Goal: Communication & Community: Answer question/provide support

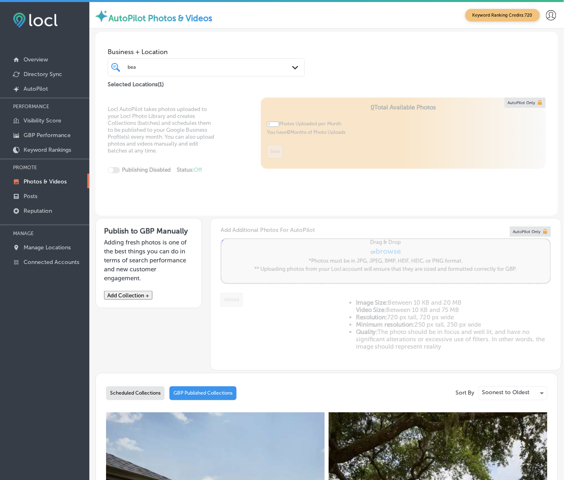
scroll to position [51, 0]
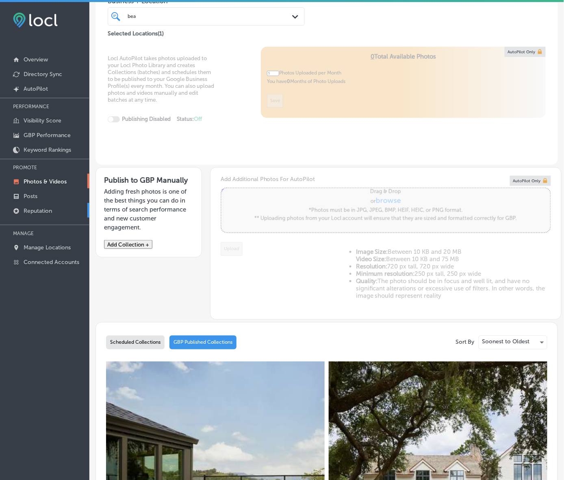
click at [42, 209] on link "Reputation" at bounding box center [44, 210] width 89 height 15
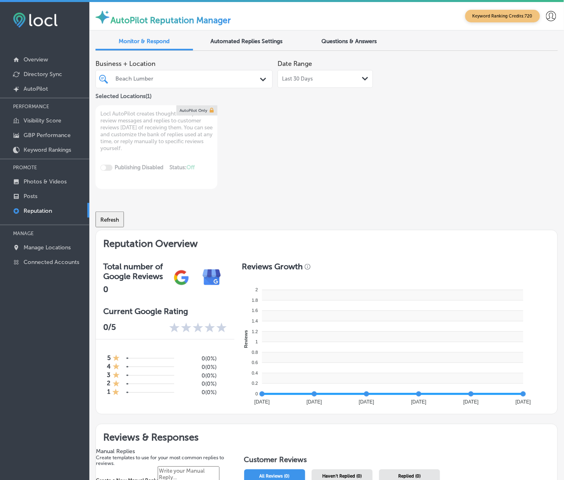
click at [255, 84] on div "Beach Lumber Path Created with Sketch." at bounding box center [184, 79] width 176 height 11
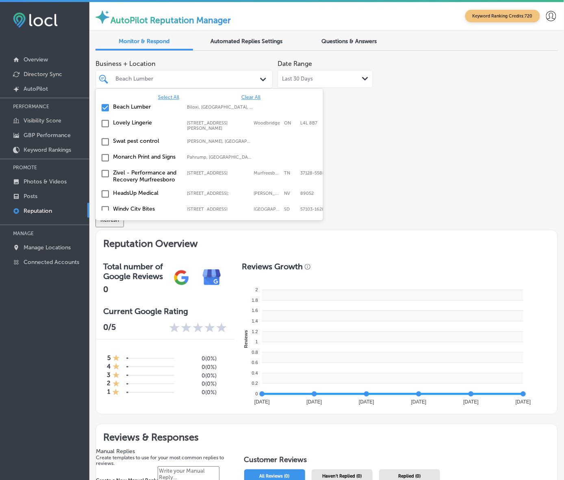
click at [162, 100] on span "Select All" at bounding box center [168, 97] width 21 height 6
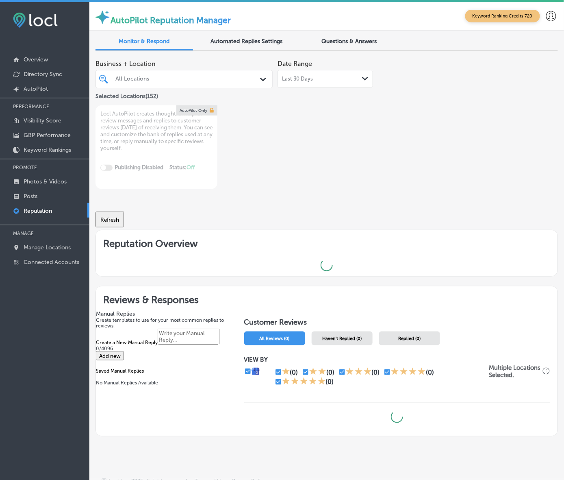
click at [411, 177] on div "Business + Location All Locations Path Created with Sketch. Selected Locations …" at bounding box center [327, 122] width 463 height 133
click at [345, 341] on span "Haven't Replied (0)" at bounding box center [341, 338] width 39 height 5
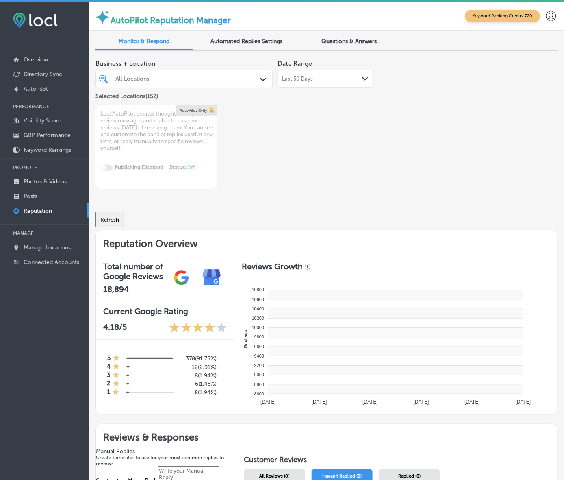
type textarea "x"
click at [260, 81] on icon "Path Created with Sketch." at bounding box center [263, 80] width 6 height 4
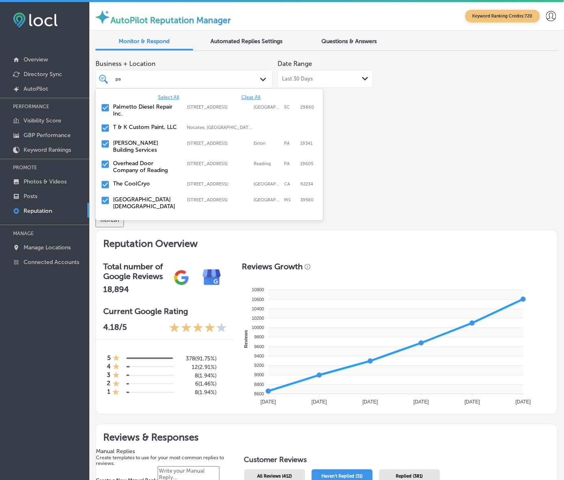
type input "par"
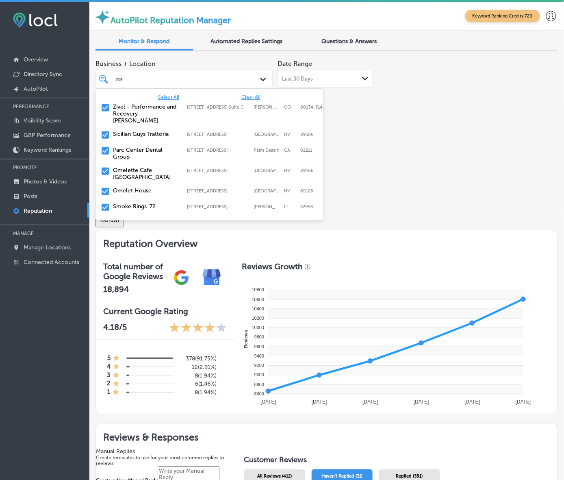
click at [138, 157] on label "Parc Center Dental Group" at bounding box center [146, 153] width 66 height 14
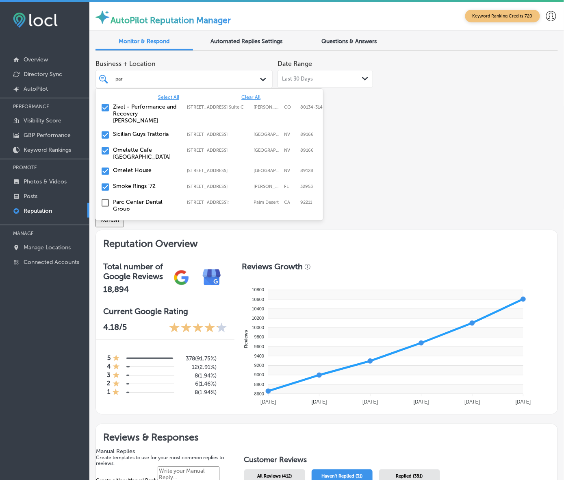
click at [141, 133] on label "Sicilian Guys Trattoria" at bounding box center [146, 134] width 66 height 7
click at [141, 121] on label "Zivel - Performance and Recovery [PERSON_NAME]" at bounding box center [146, 113] width 66 height 21
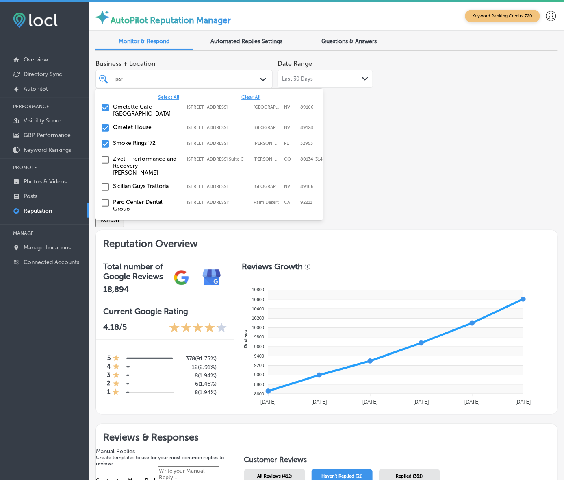
click at [141, 117] on label "Omelette Cafe [GEOGRAPHIC_DATA]" at bounding box center [146, 110] width 66 height 14
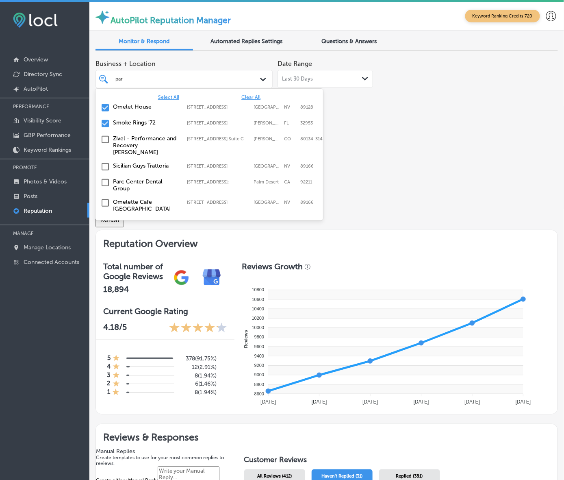
click at [141, 110] on div "[GEOGRAPHIC_DATA] [STREET_ADDRESS][GEOGRAPHIC_DATA][STREET_ADDRESS]" at bounding box center [195, 106] width 165 height 7
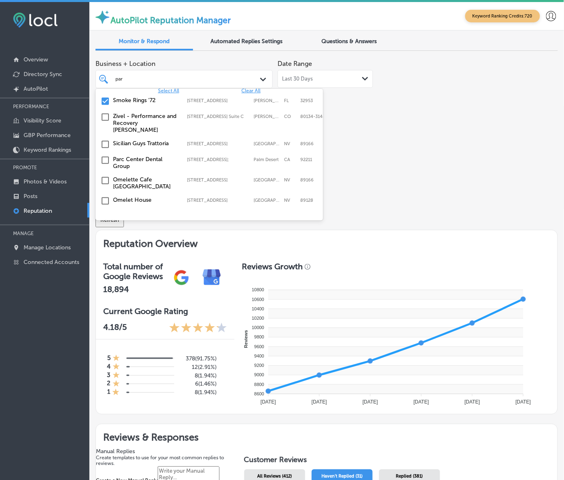
scroll to position [17, 0]
click at [141, 196] on label "Omelet House" at bounding box center [146, 199] width 66 height 7
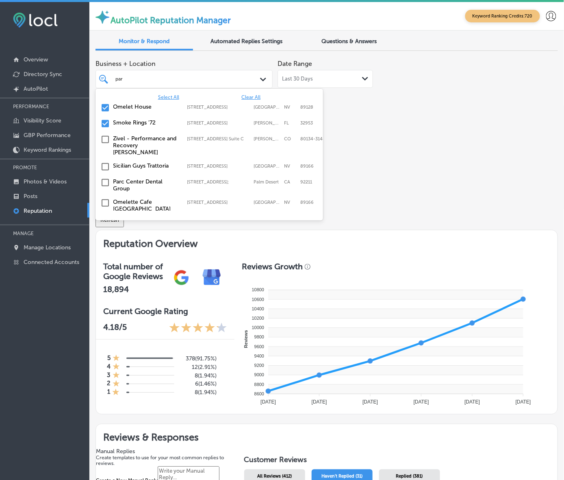
click at [144, 126] on label "Smoke Rings '72" at bounding box center [146, 122] width 66 height 7
type textarea "x"
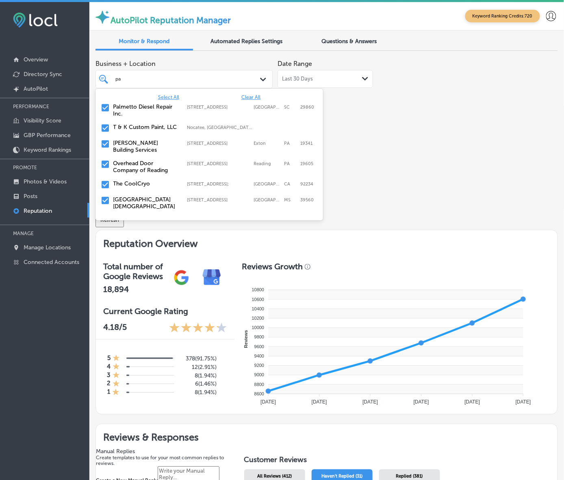
type input "p"
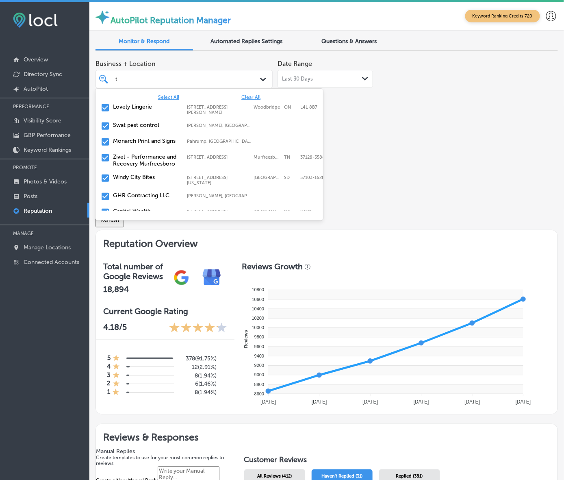
type input "ti"
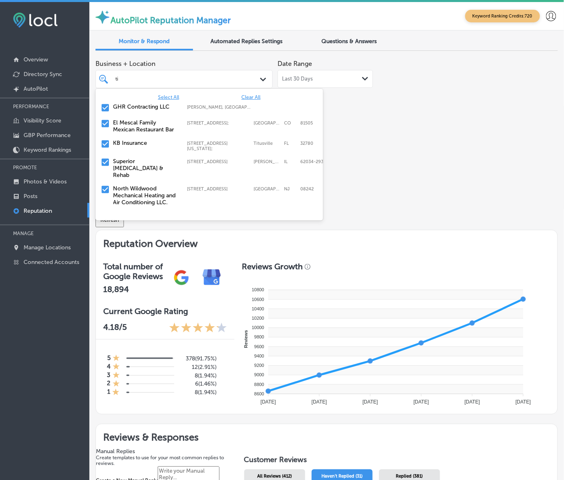
click at [147, 146] on label "KB Insurance" at bounding box center [146, 142] width 66 height 7
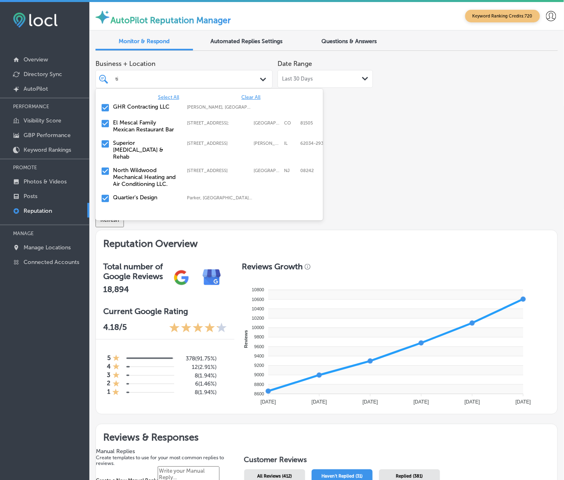
click at [147, 133] on label "El Mescal Family Mexican Restaurant Bar" at bounding box center [146, 126] width 66 height 14
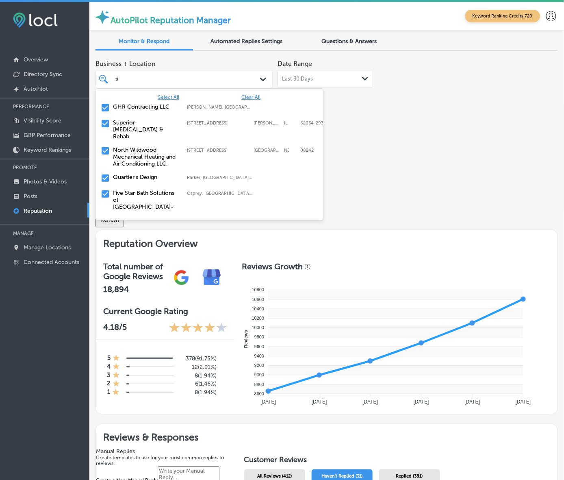
click at [147, 135] on label "Superior [MEDICAL_DATA] & Rehab" at bounding box center [146, 129] width 66 height 21
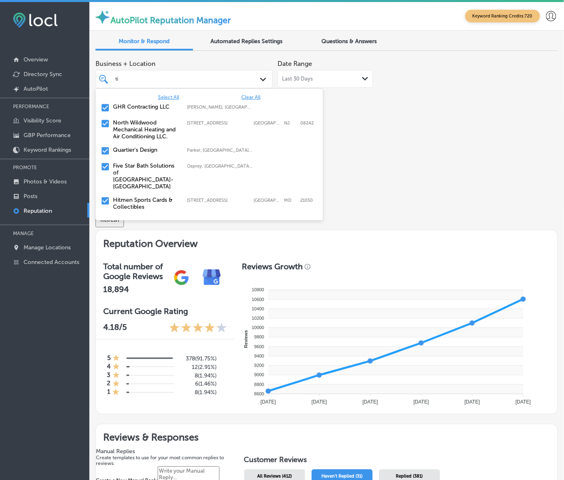
click at [147, 133] on label "North Wildwood Mechanical Heating and Air Conditioning LLC." at bounding box center [146, 129] width 66 height 21
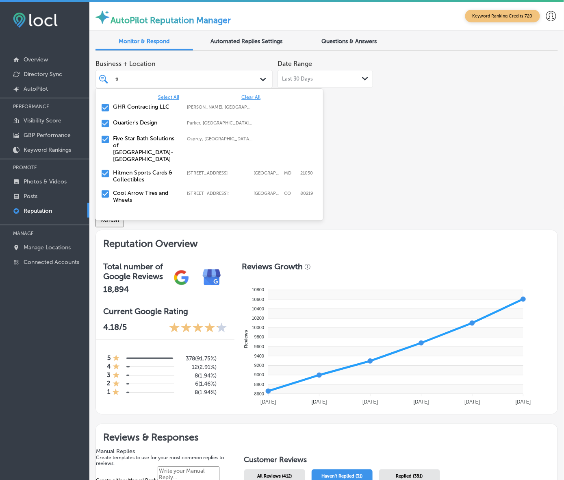
click at [147, 126] on label "Quartier's Design" at bounding box center [146, 122] width 66 height 7
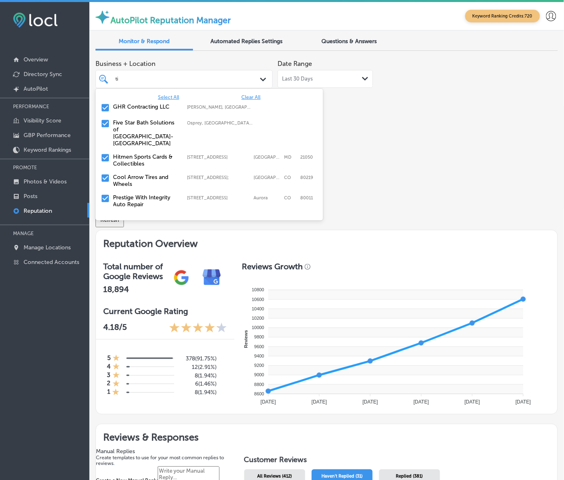
click at [144, 153] on label "Hitmen Sports Cards & Collectibles" at bounding box center [146, 160] width 66 height 14
type textarea "x"
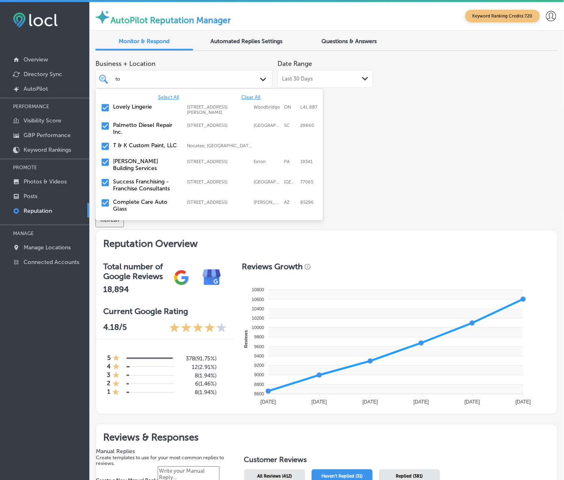
type input "top"
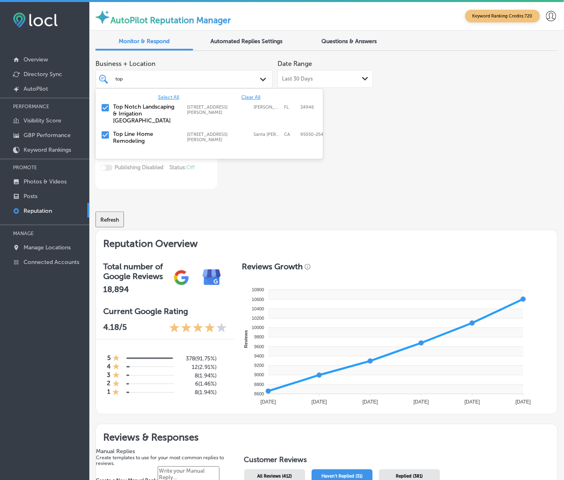
click at [149, 137] on label "Top Line Home Remodeling" at bounding box center [146, 138] width 66 height 14
click at [147, 119] on label "Top Notch Landscaping & Irrigation [GEOGRAPHIC_DATA]" at bounding box center [146, 113] width 66 height 21
type textarea "x"
type input "to"
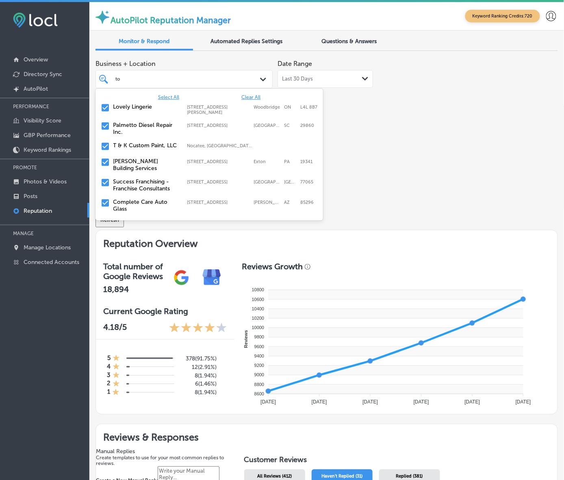
click at [145, 149] on label "T & K Custom Paint, LLC" at bounding box center [146, 145] width 66 height 7
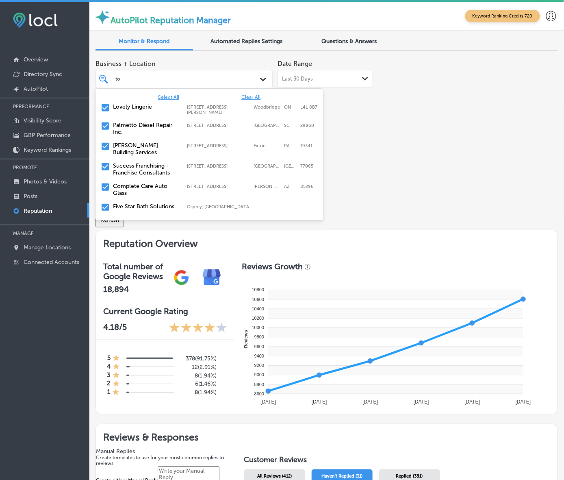
click at [145, 173] on label "Success Franchising - Franchise Consultants" at bounding box center [146, 169] width 66 height 14
type textarea "x"
type input "t"
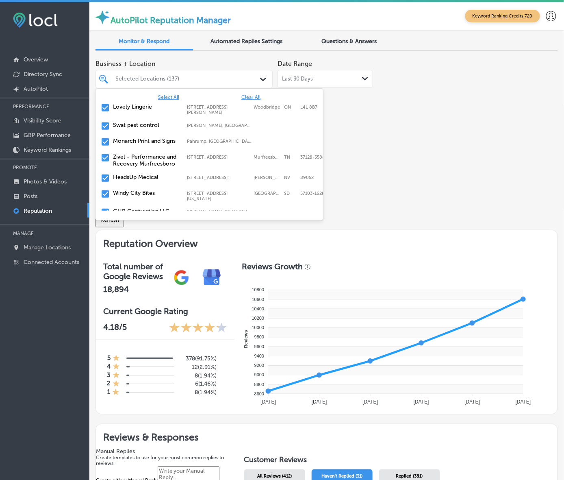
click at [357, 159] on div "Business + Location option [STREET_ADDRESS]. option [STREET_ADDRESS]. 153 resul…" at bounding box center [235, 122] width 278 height 133
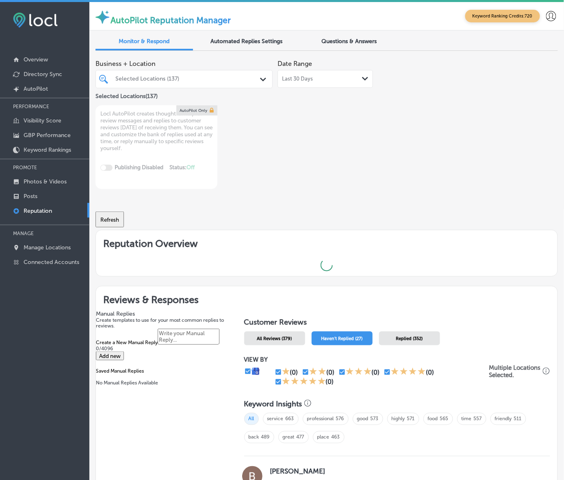
type textarea "x"
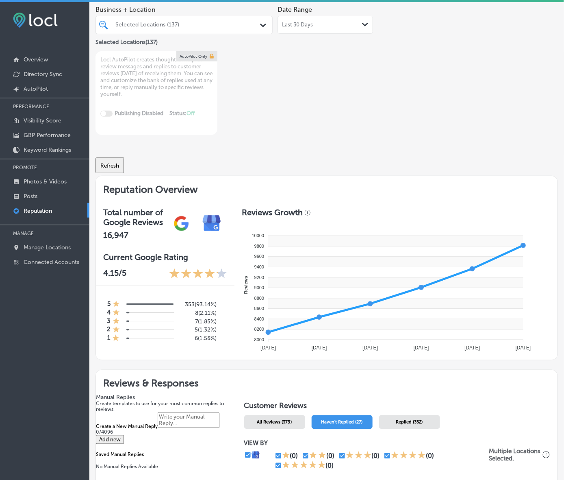
scroll to position [0, 0]
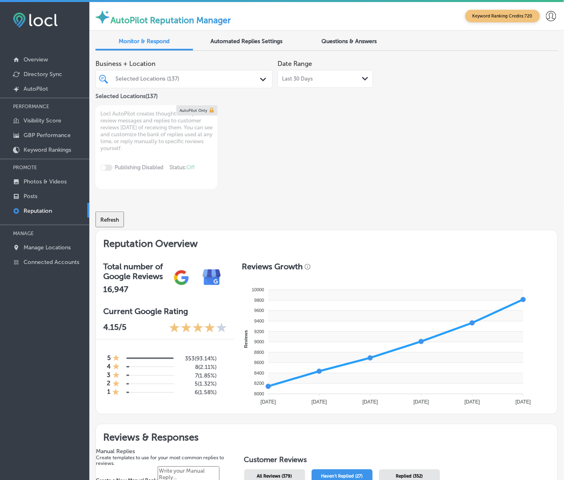
click at [209, 83] on div "Selected Locations (137)" at bounding box center [188, 79] width 146 height 7
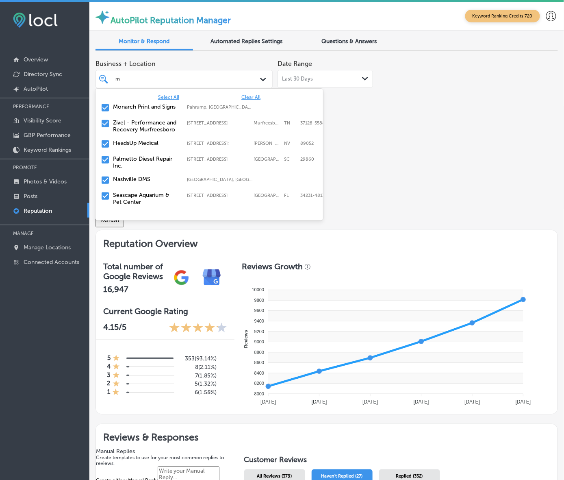
type input "ma"
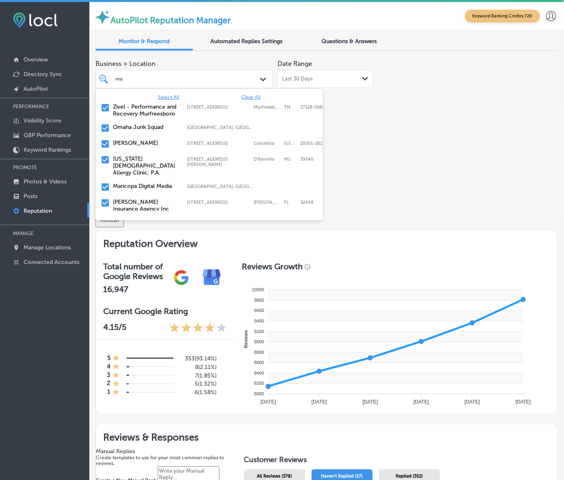
click at [178, 117] on label "Zivel - Performance and Recovery Murfreesboro" at bounding box center [146, 110] width 66 height 14
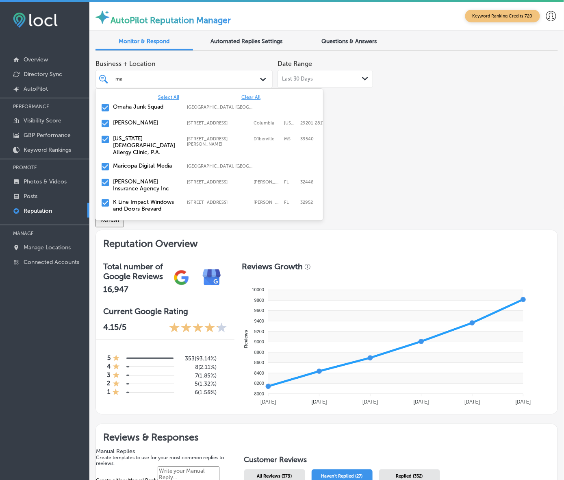
click at [171, 110] on label "Omaha Junk Squad" at bounding box center [146, 106] width 66 height 7
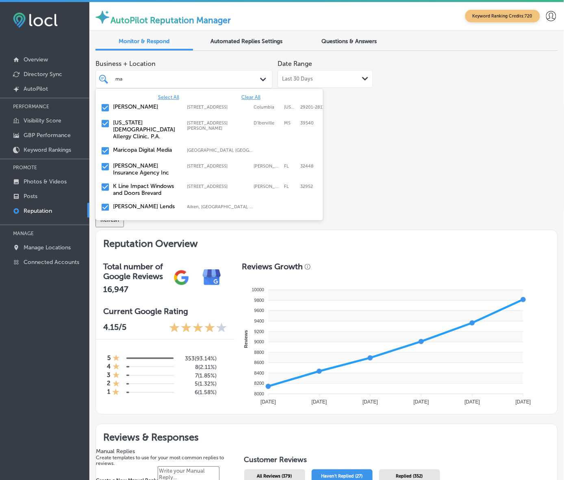
click at [171, 110] on label "[PERSON_NAME]" at bounding box center [146, 106] width 66 height 7
type textarea "x"
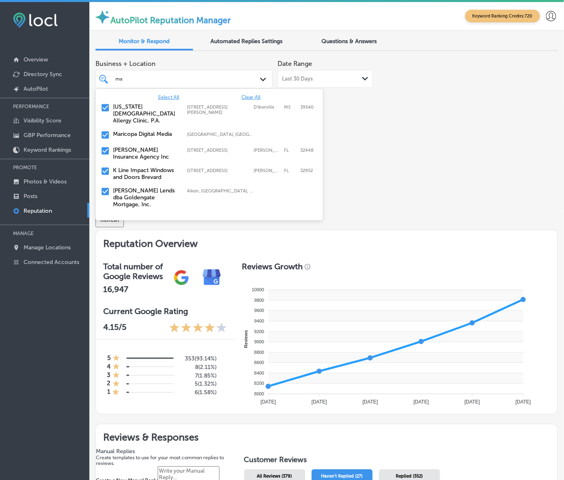
type input "mat"
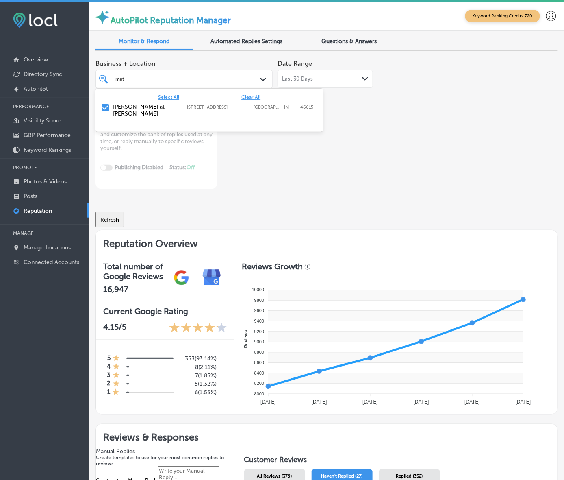
click at [161, 117] on label "[PERSON_NAME] at [PERSON_NAME]" at bounding box center [146, 110] width 66 height 14
type textarea "x"
type input "m"
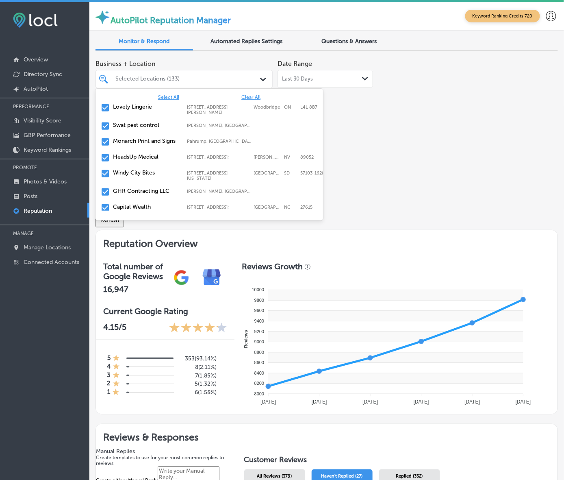
click at [445, 179] on div "Business + Location option [STREET_ADDRESS], deselected. option [STREET_ADDRESS…" at bounding box center [327, 122] width 463 height 133
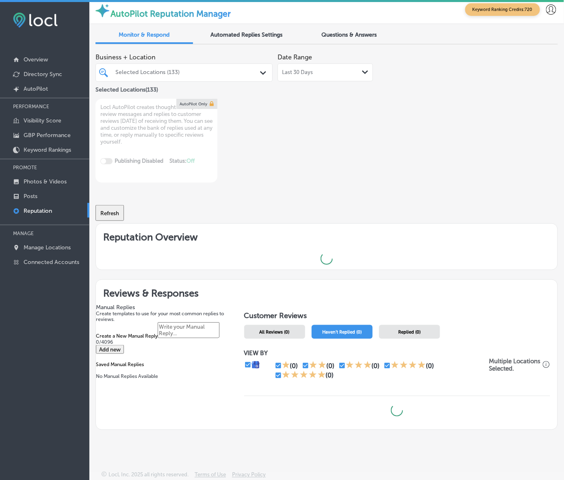
scroll to position [89, 0]
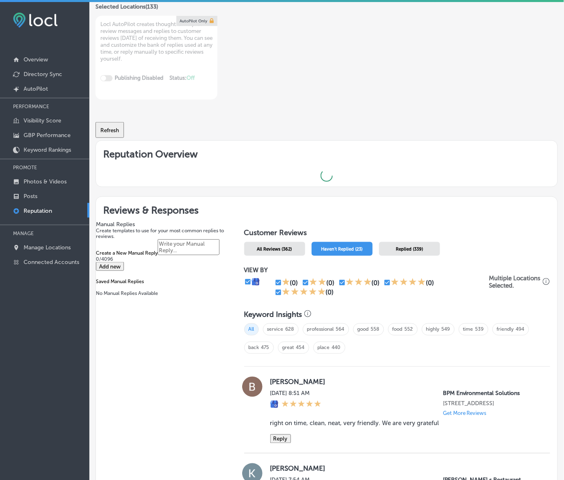
type textarea "x"
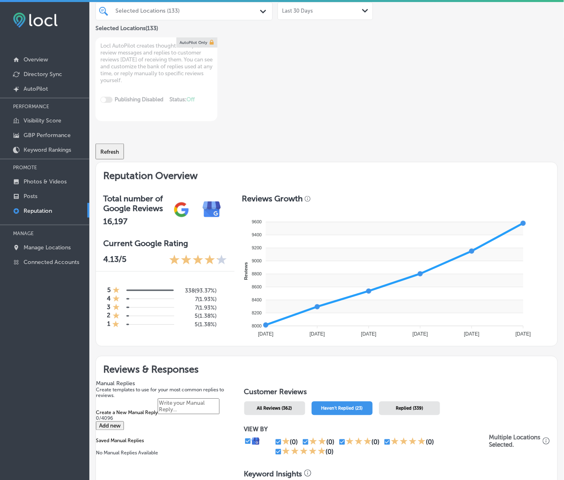
scroll to position [0, 0]
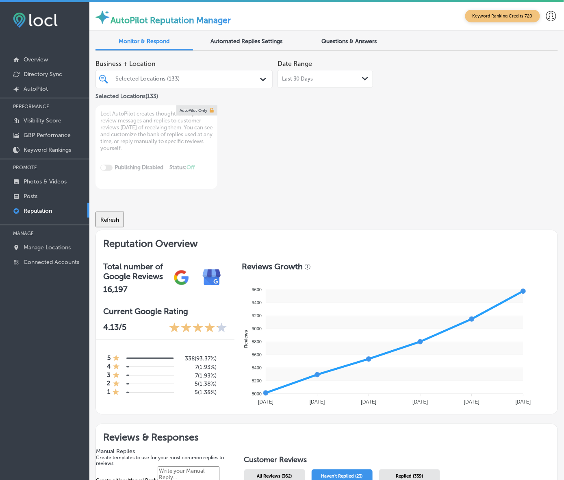
click at [198, 79] on div "Selected Locations (133) Path Created with Sketch." at bounding box center [184, 79] width 177 height 18
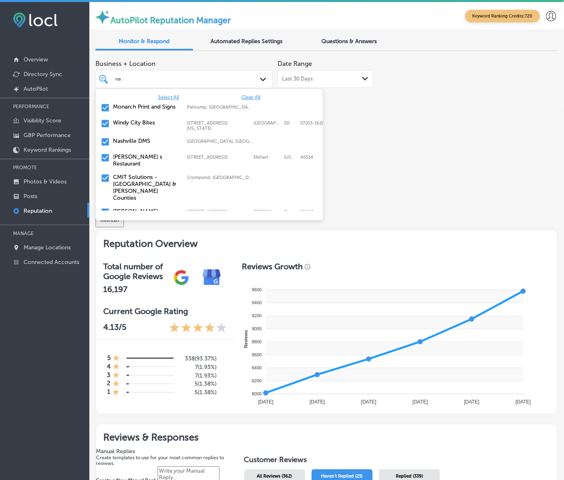
type input "nas"
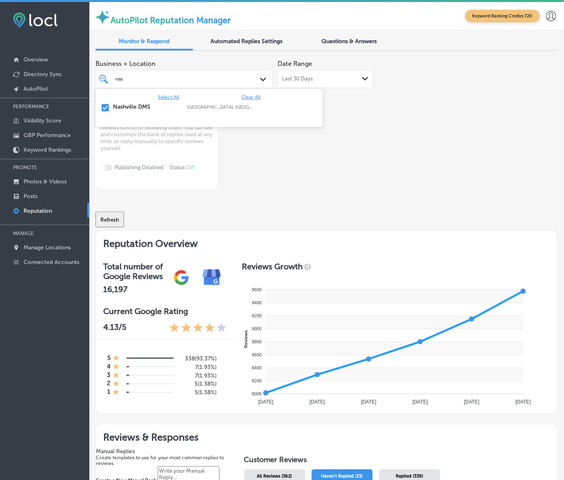
click at [191, 110] on label "[GEOGRAPHIC_DATA], [GEOGRAPHIC_DATA], [GEOGRAPHIC_DATA] | [GEOGRAPHIC_DATA], [G…" at bounding box center [220, 106] width 66 height 5
type textarea "x"
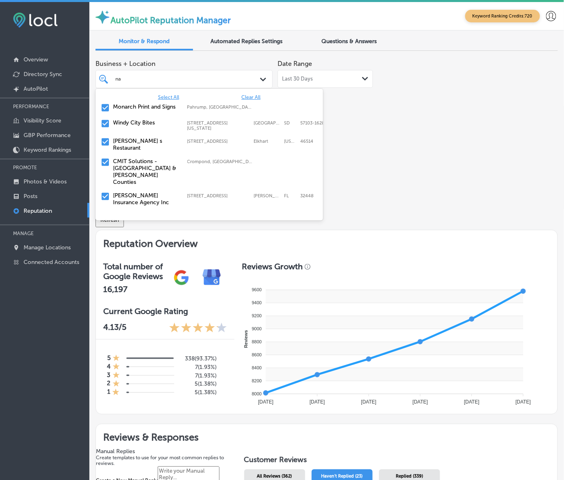
type input "n"
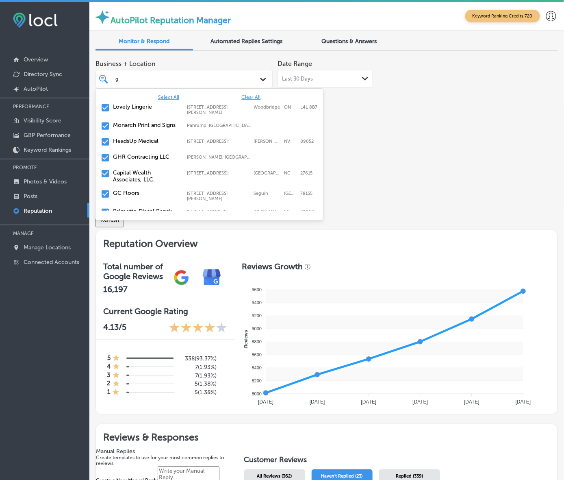
type input "gl"
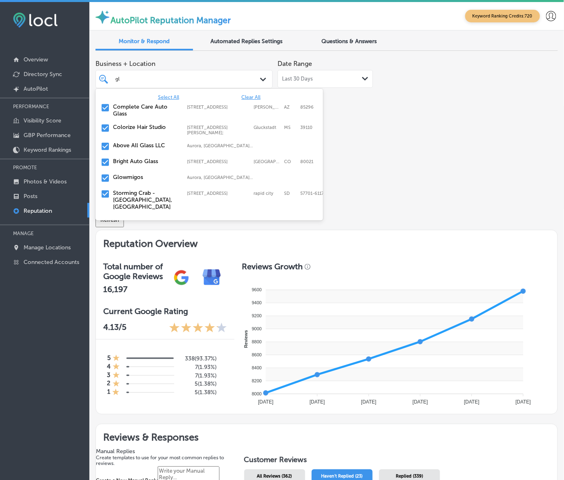
click at [140, 181] on label "Glowmigos" at bounding box center [146, 177] width 66 height 7
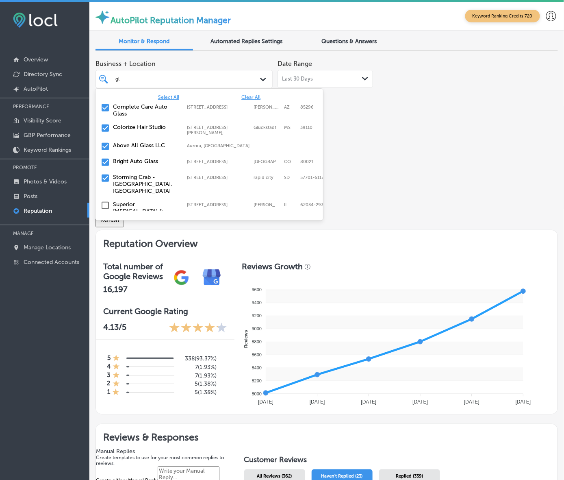
click at [145, 149] on label "Above All Glass LLC" at bounding box center [146, 145] width 66 height 7
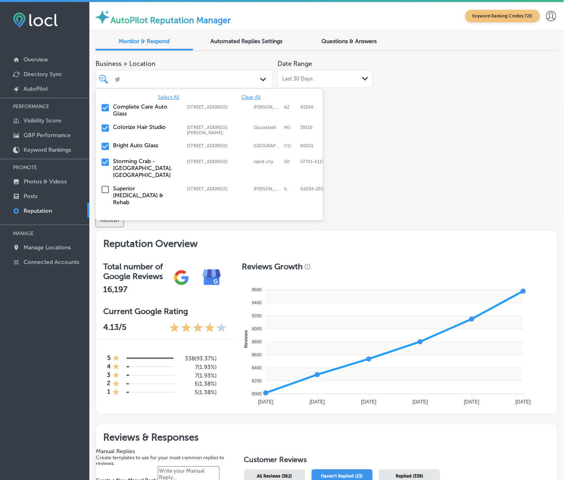
click at [145, 131] on label "Colorize Hair Studio" at bounding box center [146, 127] width 66 height 7
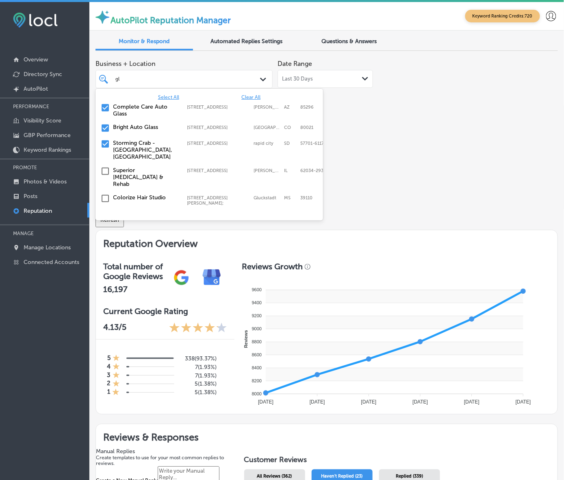
click at [146, 153] on label "Storming Crab - [GEOGRAPHIC_DATA], [GEOGRAPHIC_DATA]" at bounding box center [146, 149] width 66 height 21
type textarea "x"
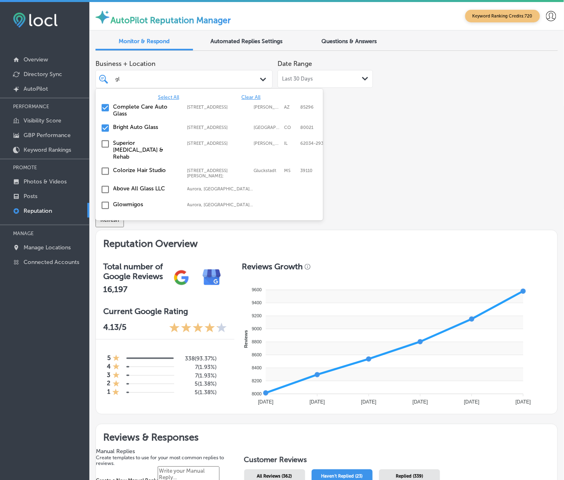
type input "g"
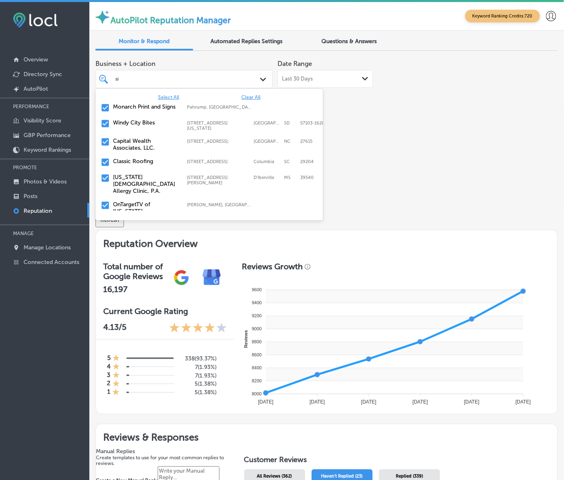
type input "sic"
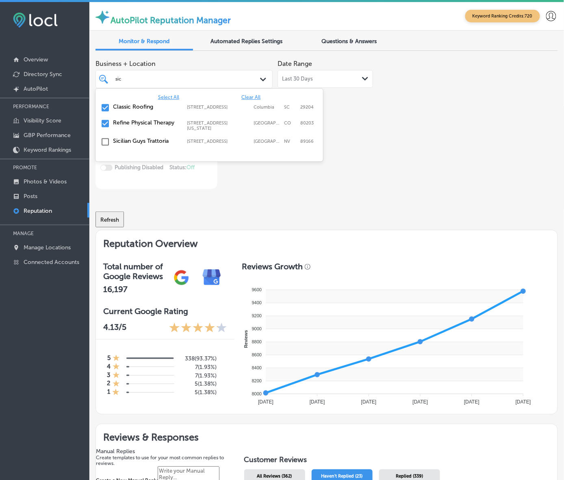
click at [141, 110] on label "Classic Roofing" at bounding box center [146, 106] width 66 height 7
click at [141, 110] on label "Refine Physical Therapy" at bounding box center [146, 106] width 66 height 7
type textarea "x"
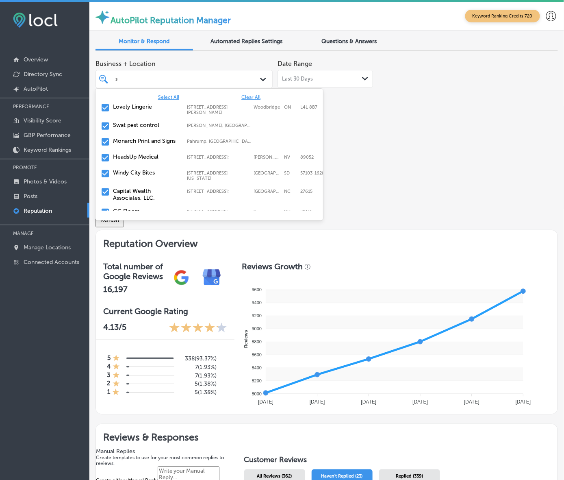
type input "sc"
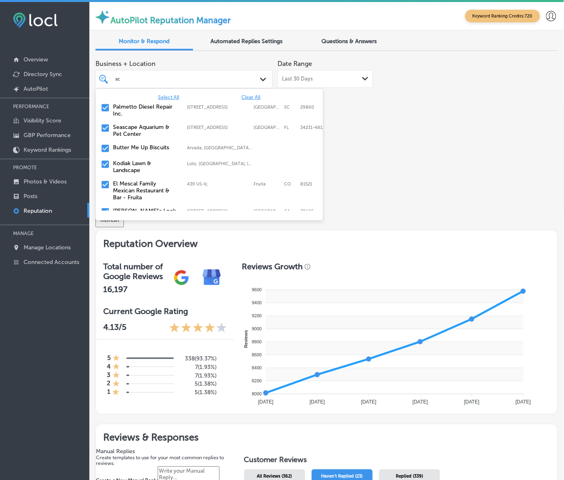
click at [144, 172] on label "Kodiak Lawn & Landscape" at bounding box center [146, 167] width 66 height 14
click at [144, 172] on label "El Mescal Family Mexican Restaurant & Bar - Fruita" at bounding box center [146, 170] width 66 height 21
click at [145, 189] on label "[GEOGRAPHIC_DATA][DEMOGRAPHIC_DATA]" at bounding box center [146, 187] width 66 height 14
click at [147, 202] on label "Lucrative Landscapes" at bounding box center [146, 201] width 66 height 7
click at [148, 202] on label "Solar Scrubbers" at bounding box center [146, 201] width 66 height 7
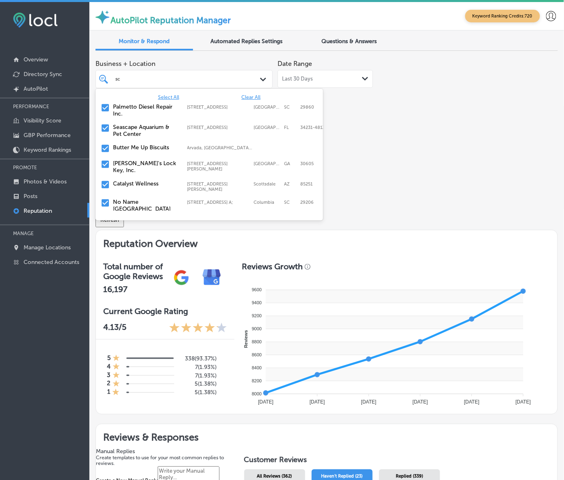
click at [148, 202] on label "No Name [GEOGRAPHIC_DATA]" at bounding box center [146, 205] width 66 height 14
click at [148, 202] on label "Cascade Creative Media" at bounding box center [146, 201] width 66 height 7
click at [148, 202] on label "The Landscaping Company" at bounding box center [146, 205] width 66 height 14
click at [148, 202] on label "Stethoscope Staffing and In-Home Care LLC" at bounding box center [146, 205] width 66 height 14
type textarea "x"
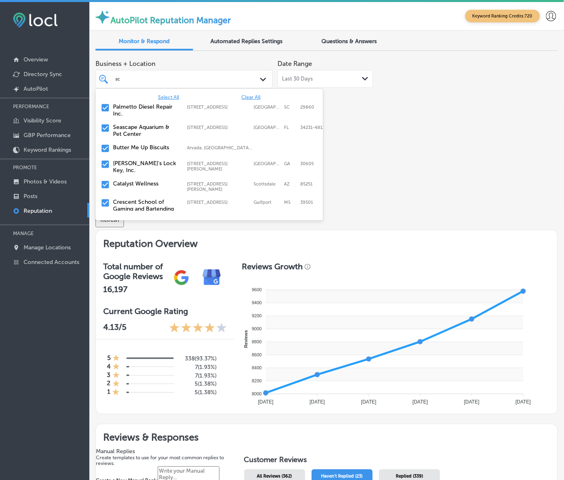
type input "sc"
click at [466, 176] on div "Business + Location option [STREET_ADDRESS]. option focused, 13 of 153. 20 resu…" at bounding box center [327, 122] width 463 height 133
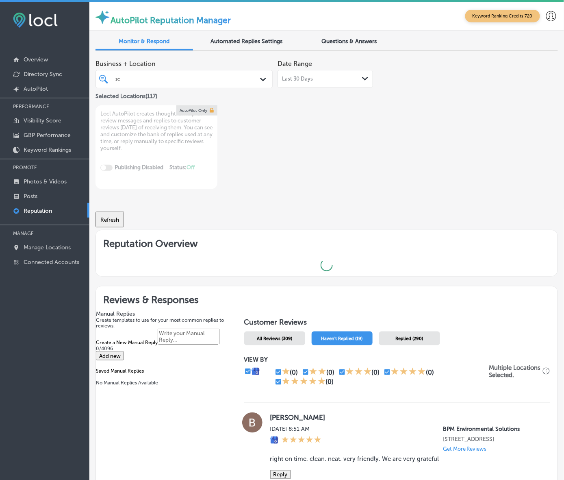
type textarea "x"
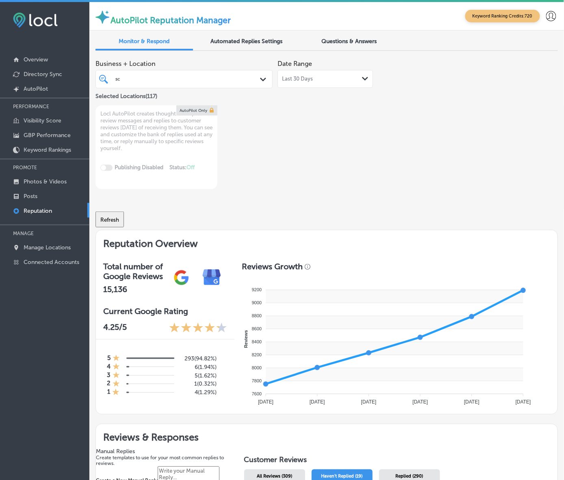
click at [179, 83] on div "sc sc" at bounding box center [177, 78] width 125 height 9
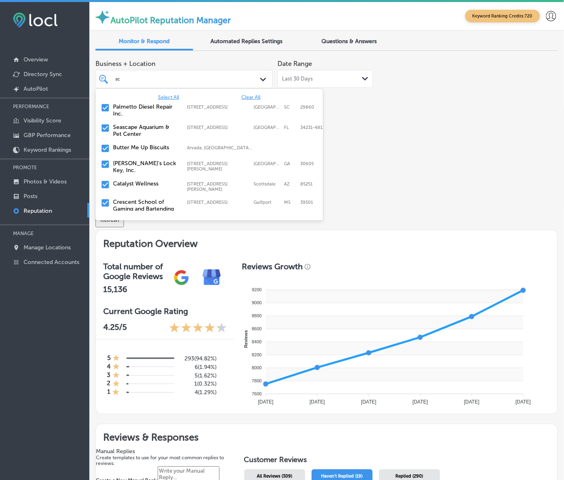
type input "s"
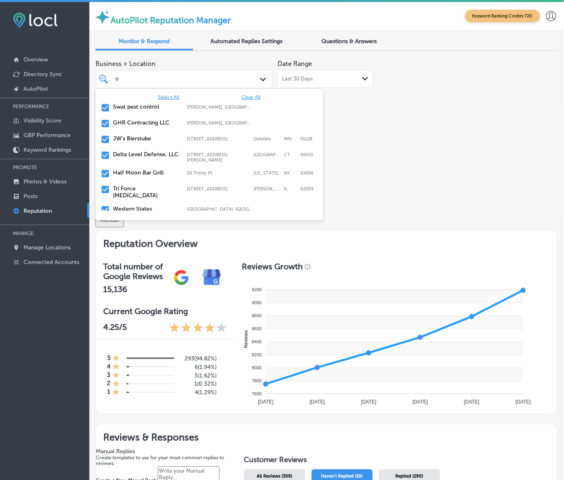
type input "tro"
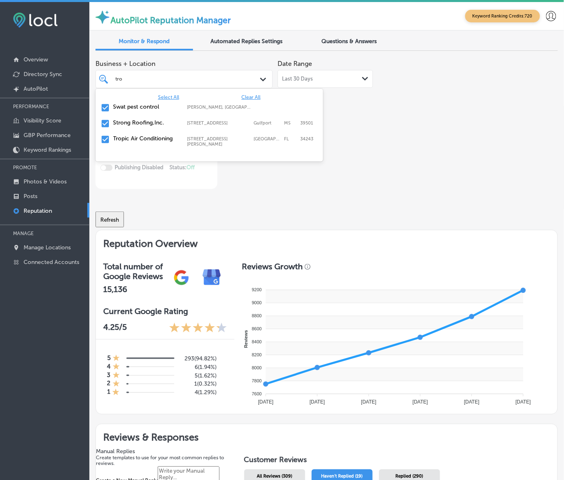
click at [170, 110] on label "Swat pest control" at bounding box center [146, 106] width 66 height 7
click at [170, 110] on label "Strong Roofing,Inc." at bounding box center [146, 106] width 66 height 7
click at [170, 110] on label "Tropic Air Conditioning" at bounding box center [146, 106] width 66 height 7
type textarea "x"
type input "t"
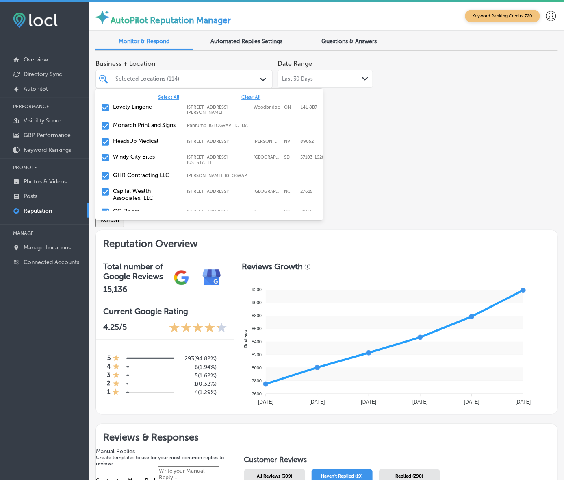
type input "j"
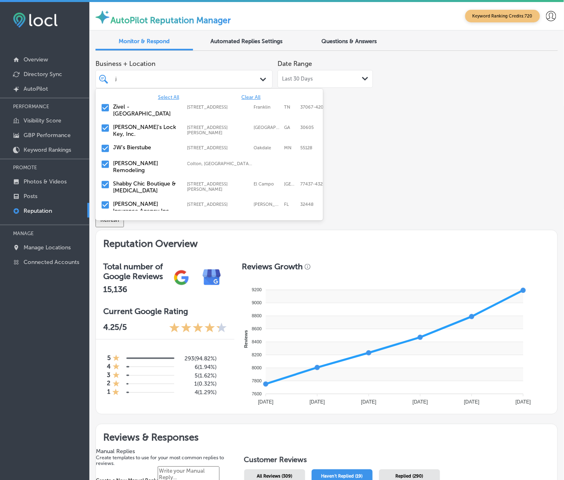
click at [155, 151] on label "JW's Bierstube" at bounding box center [146, 147] width 66 height 7
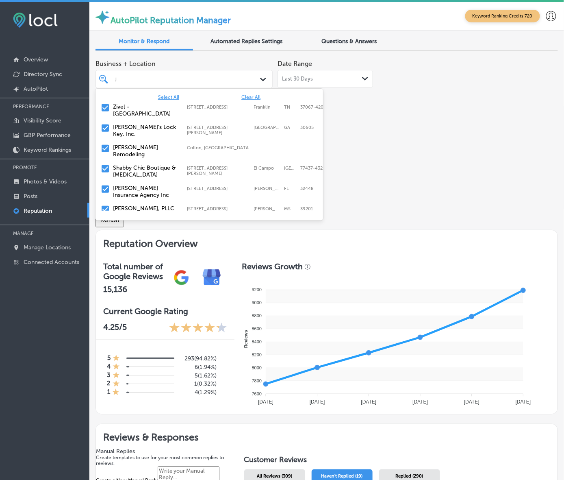
click at [155, 152] on label "[PERSON_NAME] Remodeling" at bounding box center [146, 151] width 66 height 14
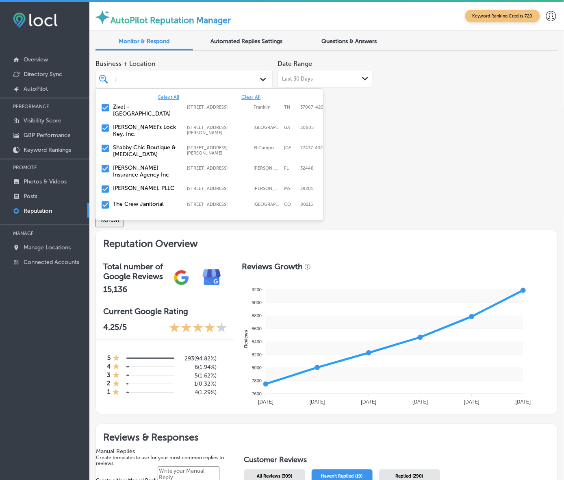
click at [155, 152] on label "Shabby Chic Boutique & [MEDICAL_DATA]" at bounding box center [146, 151] width 66 height 14
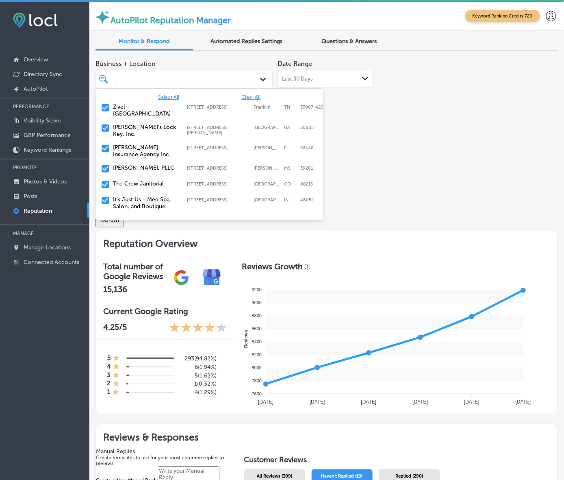
click at [155, 152] on label "[PERSON_NAME] Insurance Agency Inc" at bounding box center [146, 151] width 66 height 14
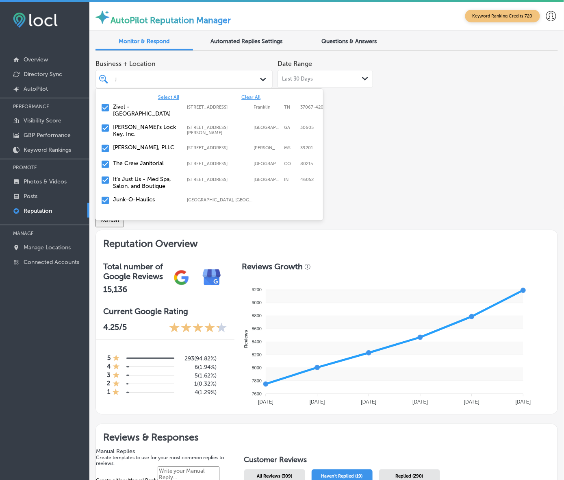
click at [155, 151] on label "[PERSON_NAME], PLLC" at bounding box center [146, 147] width 66 height 7
click at [155, 151] on label "The Crew Janitorial" at bounding box center [146, 147] width 66 height 7
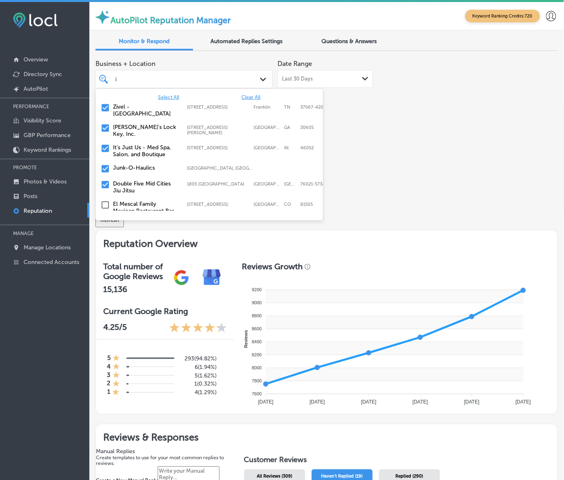
click at [155, 152] on label "It's Just Us - Med Spa, Salon, and Boutique" at bounding box center [146, 151] width 66 height 14
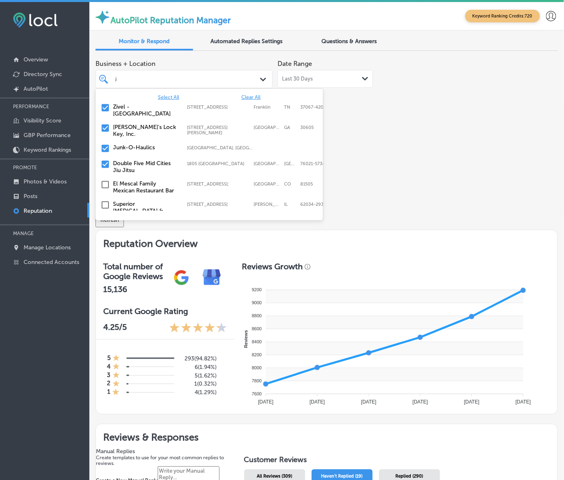
click at [155, 151] on label "Junk-O-Haulics" at bounding box center [146, 147] width 66 height 7
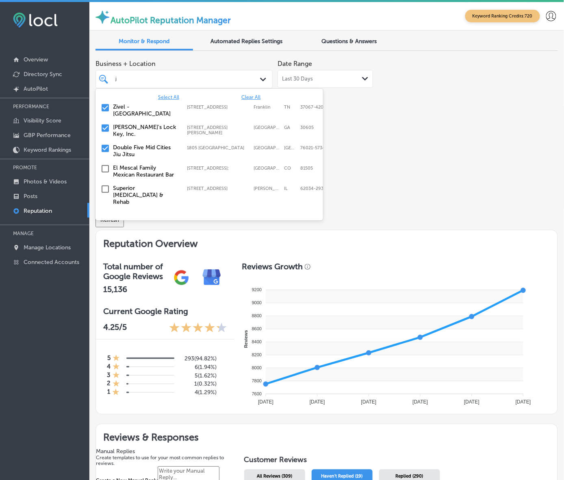
click at [155, 152] on label "Double Five Mid Cities Jiu Jitsu" at bounding box center [146, 151] width 66 height 14
click at [157, 117] on label "Zivel - [GEOGRAPHIC_DATA]" at bounding box center [146, 110] width 66 height 14
type textarea "x"
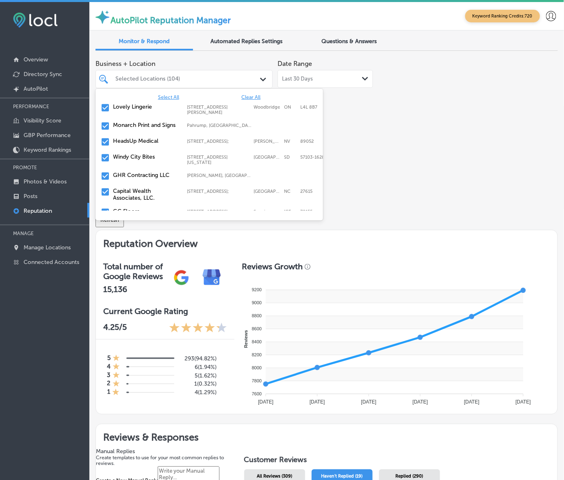
click at [375, 171] on div "Business + Location [STREET_ADDRESS] option [STREET_ADDRESS]. 153 results avail…" at bounding box center [327, 122] width 463 height 133
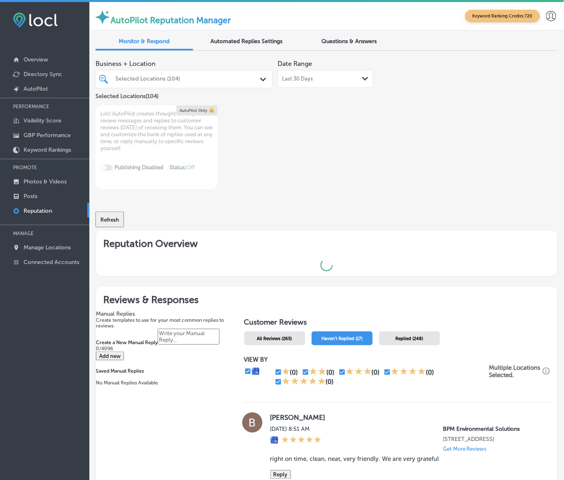
type textarea "x"
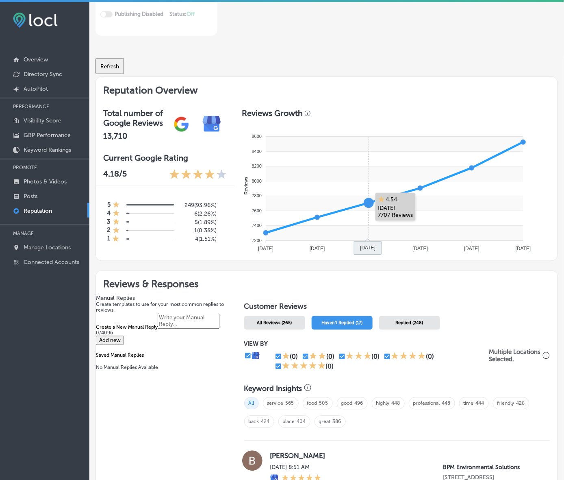
scroll to position [51, 0]
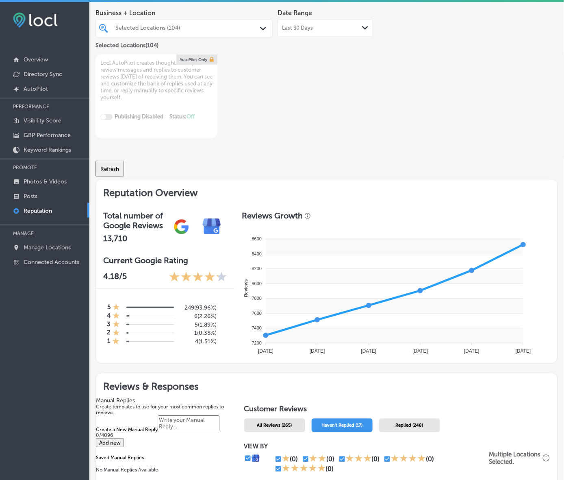
click at [222, 32] on div "Selected Locations (104)" at bounding box center [188, 28] width 146 height 7
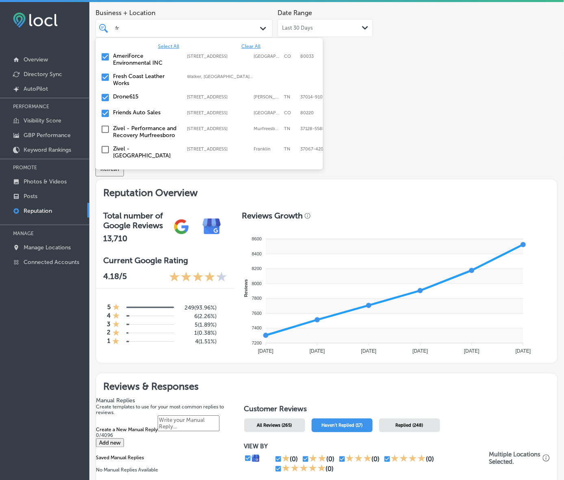
type input "fri"
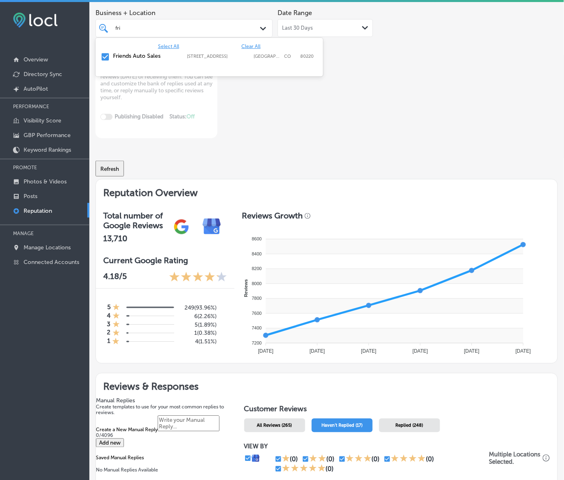
click at [177, 63] on div "Friends Auto Sales [STREET_ADDRESS][GEOGRAPHIC_DATA][STREET_ADDRESS]" at bounding box center [209, 57] width 221 height 13
type textarea "x"
type input "fr"
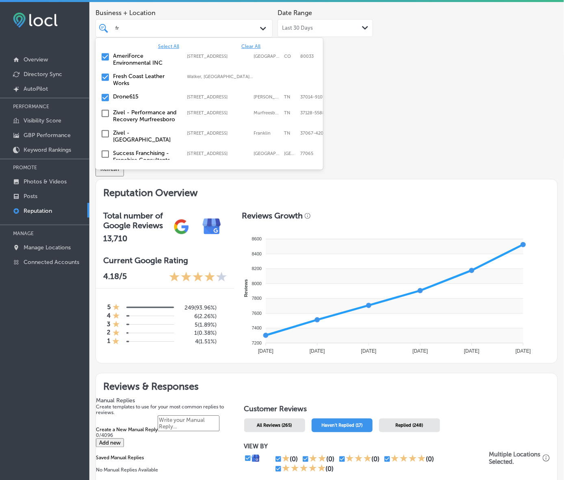
click at [177, 66] on label "AmeriForce Environmental INC" at bounding box center [146, 59] width 66 height 14
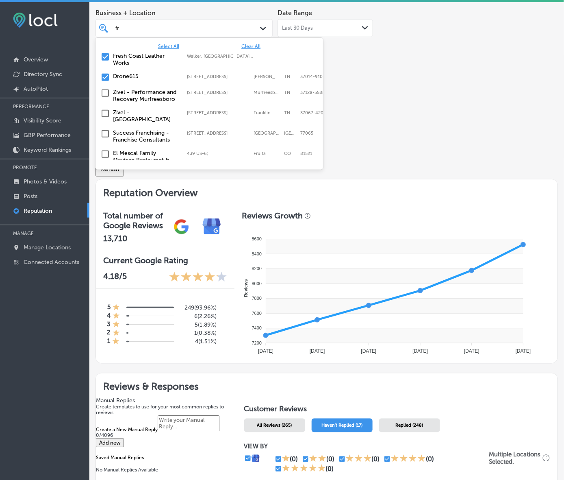
click at [177, 66] on label "Fresh Coast Leather Works" at bounding box center [146, 59] width 66 height 14
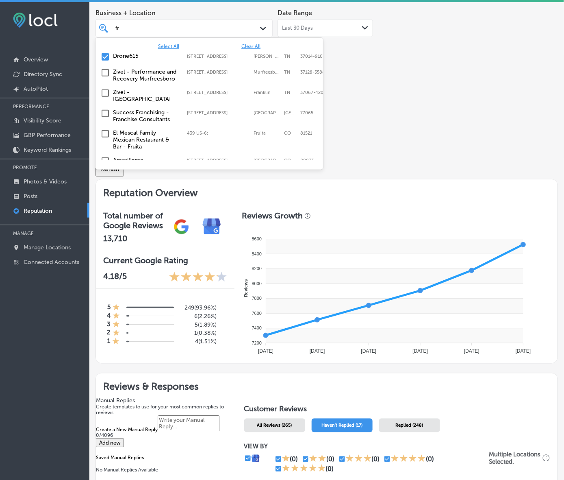
click at [177, 63] on div "Drone615 [STREET_ADDRESS][PERSON_NAME] [STREET_ADDRESS][PERSON_NAME]" at bounding box center [209, 57] width 221 height 13
type textarea "x"
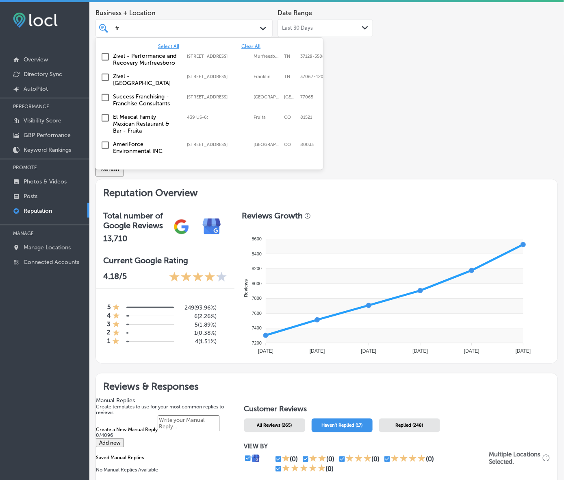
type input "f"
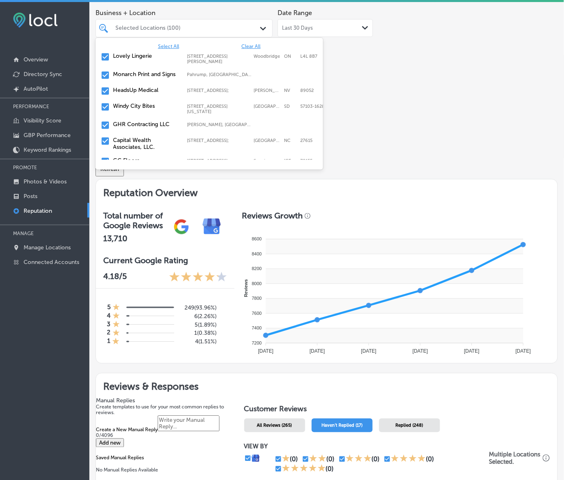
click at [403, 100] on div "Business + Location [STREET_ADDRESS] [STREET_ADDRESS]. 153 results available. U…" at bounding box center [327, 71] width 463 height 133
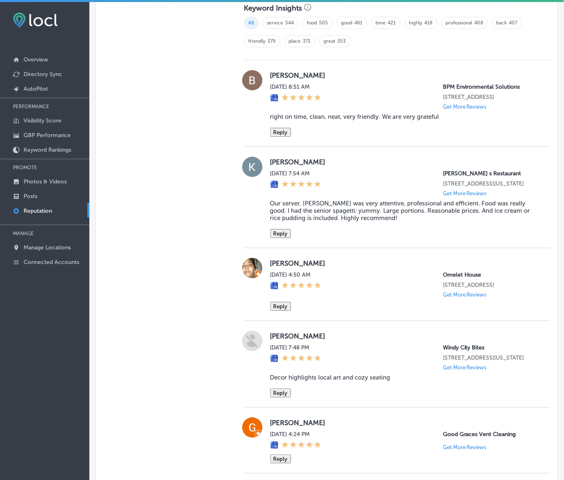
scroll to position [517, 0]
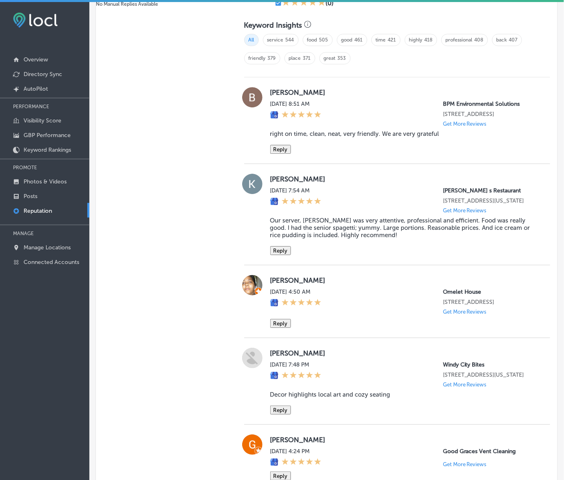
click at [289, 96] on label "[PERSON_NAME]" at bounding box center [405, 92] width 270 height 8
copy label "[PERSON_NAME]"
click at [314, 137] on blockquote "right on time, clean, neat, very friendly. We are very grateful" at bounding box center [405, 133] width 270 height 7
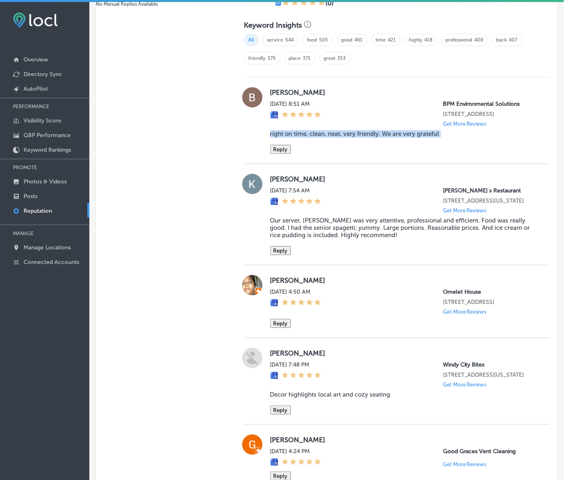
click at [314, 137] on blockquote "right on time, clean, neat, very friendly. We are very grateful" at bounding box center [405, 133] width 270 height 7
copy blockquote "right on time, clean, neat, very friendly. We are very grateful"
click at [291, 154] on button "Reply" at bounding box center [280, 149] width 21 height 9
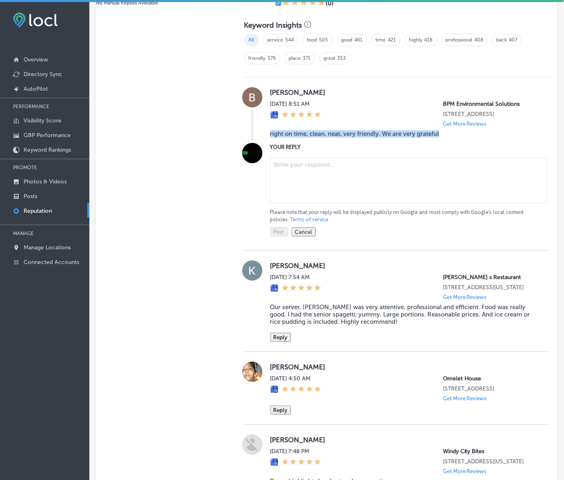
type textarea "x"
click at [312, 204] on textarea at bounding box center [409, 180] width 278 height 46
paste textarea "Thank you for the kind words, [PERSON_NAME]! We’re thrilled to hear that our te…"
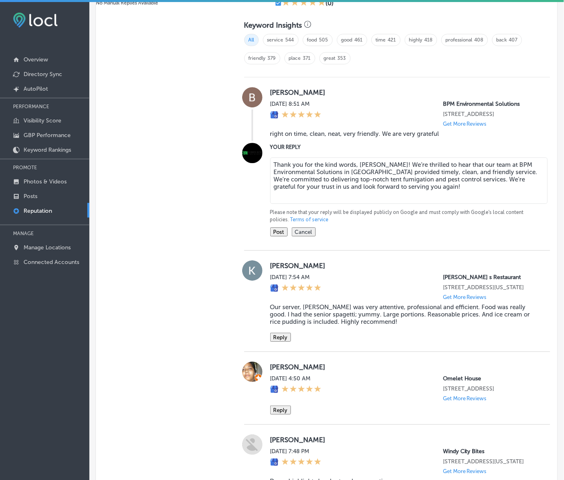
click at [413, 204] on textarea "Thank you for the kind words, [PERSON_NAME]! We’re thrilled to hear that our te…" at bounding box center [409, 180] width 278 height 46
type textarea "Thank you for the kind words, [PERSON_NAME]! We’re happy to hear that our team …"
click at [287, 250] on div "[PERSON_NAME][DATE] 8:51 AM BPM Environmental Solutions [STREET_ADDRESS] Get Mo…" at bounding box center [397, 163] width 306 height 173
click at [287, 236] on button "Post" at bounding box center [278, 231] width 17 height 9
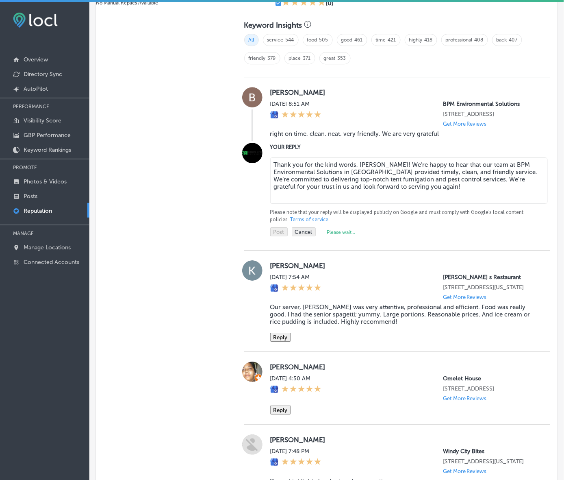
type textarea "x"
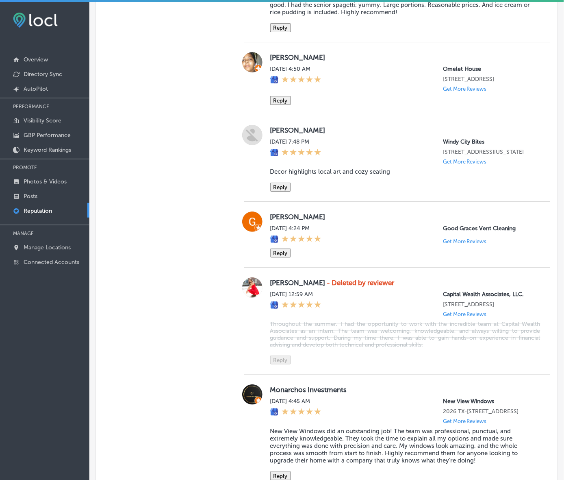
scroll to position [568, 0]
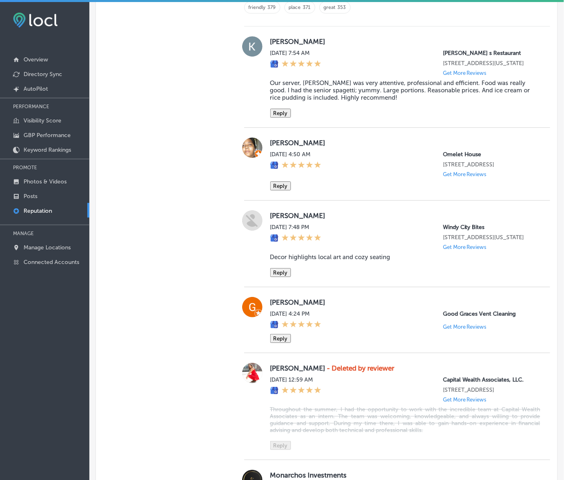
click at [285, 46] on label "[PERSON_NAME]" at bounding box center [405, 41] width 270 height 8
copy label "[PERSON_NAME]"
click at [303, 101] on blockquote "Our server, [PERSON_NAME] was very attentive, professional and efficient. Food …" at bounding box center [405, 90] width 270 height 22
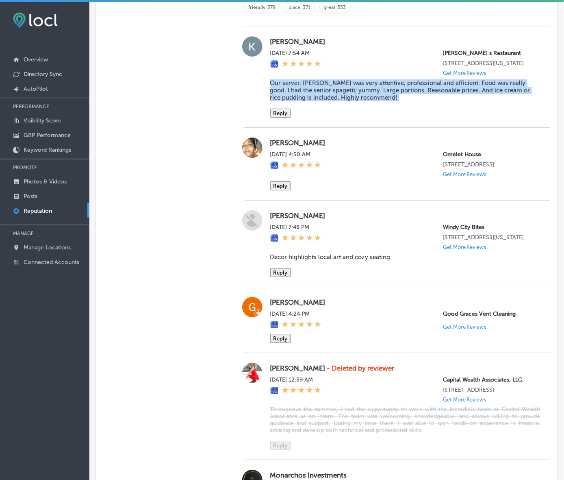
click at [303, 101] on blockquote "Our server, [PERSON_NAME] was very attentive, professional and efficient. Food …" at bounding box center [405, 90] width 270 height 22
copy blockquote "Our server, [PERSON_NAME] was very attentive, professional and efficient. Food …"
click at [291, 118] on button "Reply" at bounding box center [280, 113] width 21 height 9
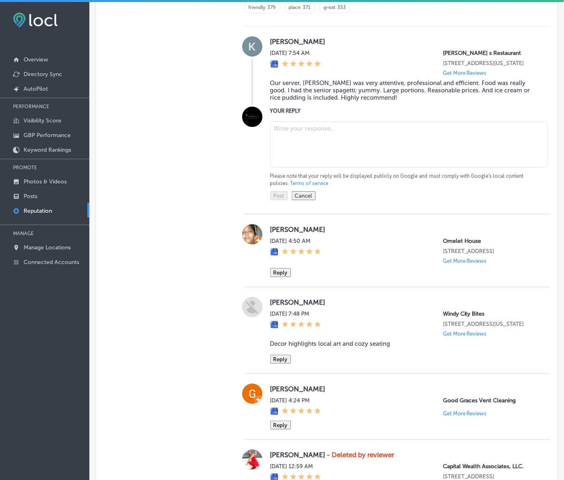
click at [401, 168] on textarea at bounding box center [409, 144] width 278 height 46
paste textarea "Thank you so much for your kind words, [PERSON_NAME]! We're thrilled to hear th…"
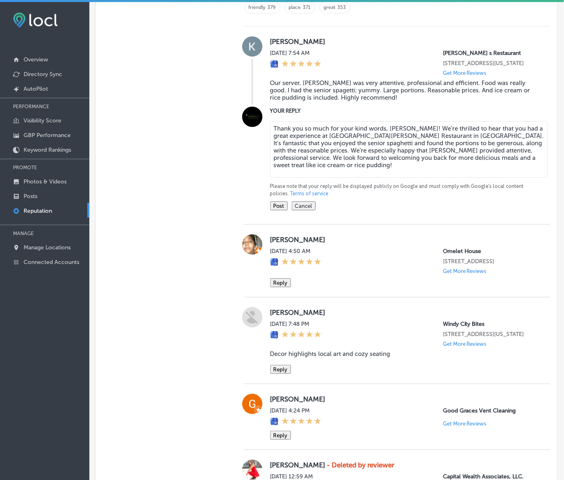
click at [440, 178] on textarea "Thank you so much for your kind words, [PERSON_NAME]! We're thrilled to hear th…" at bounding box center [409, 149] width 278 height 57
type textarea "Thank you so much for your kind words, [PERSON_NAME]! We're glad to hear that y…"
click at [286, 210] on button "Post" at bounding box center [278, 205] width 17 height 9
type textarea "x"
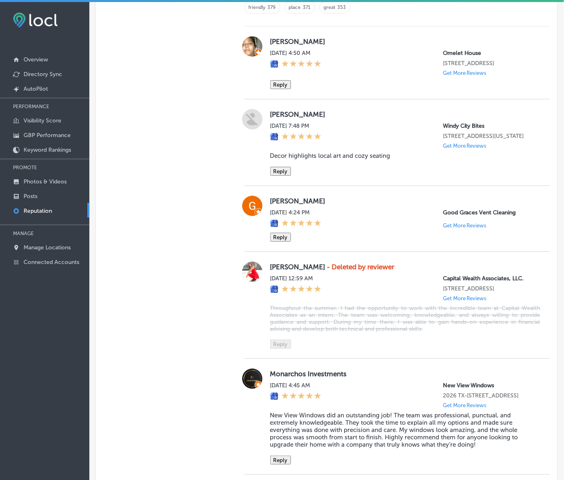
click at [283, 46] on label "[PERSON_NAME]" at bounding box center [405, 41] width 270 height 8
copy label "[PERSON_NAME]"
click at [289, 46] on label "[PERSON_NAME]" at bounding box center [405, 41] width 270 height 8
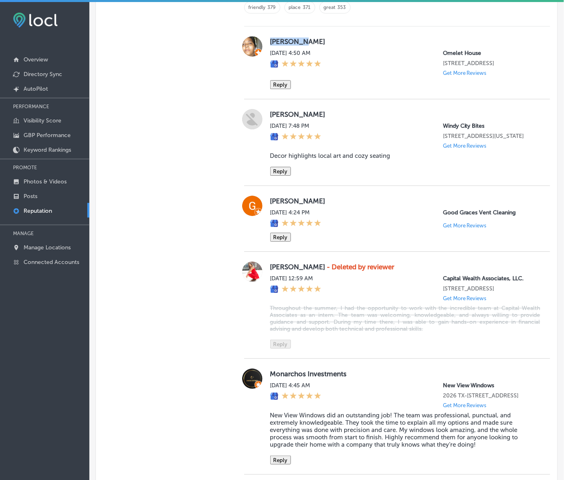
click at [279, 89] on button "Reply" at bounding box center [280, 84] width 21 height 9
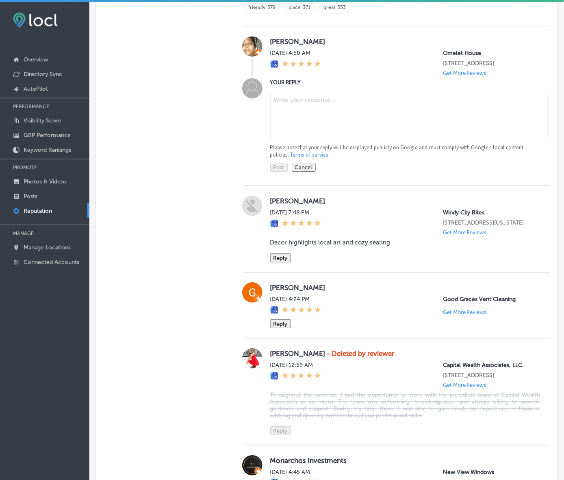
click at [334, 139] on textarea at bounding box center [409, 116] width 278 height 46
paste textarea "Thank you for the 5-star review, [PERSON_NAME]! We're so glad you enjoyed your …"
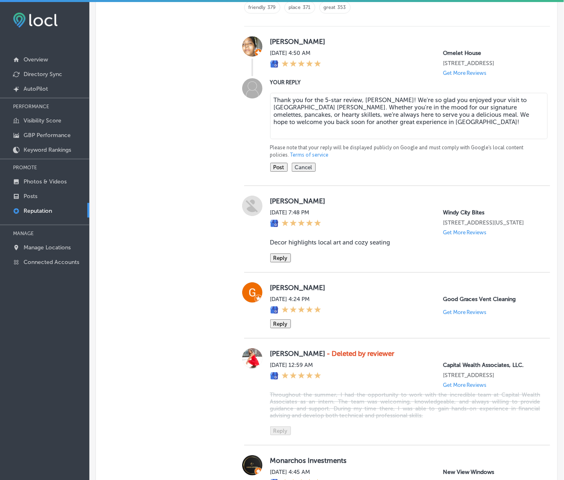
type textarea "Thank you for the 5-star review, [PERSON_NAME]! We're so glad you enjoyed your …"
click at [285, 172] on button "Post" at bounding box center [278, 167] width 17 height 9
type textarea "x"
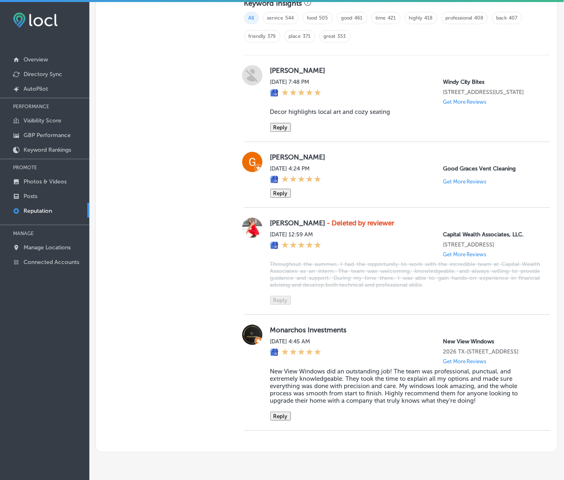
scroll to position [517, 0]
